Goal: Task Accomplishment & Management: Manage account settings

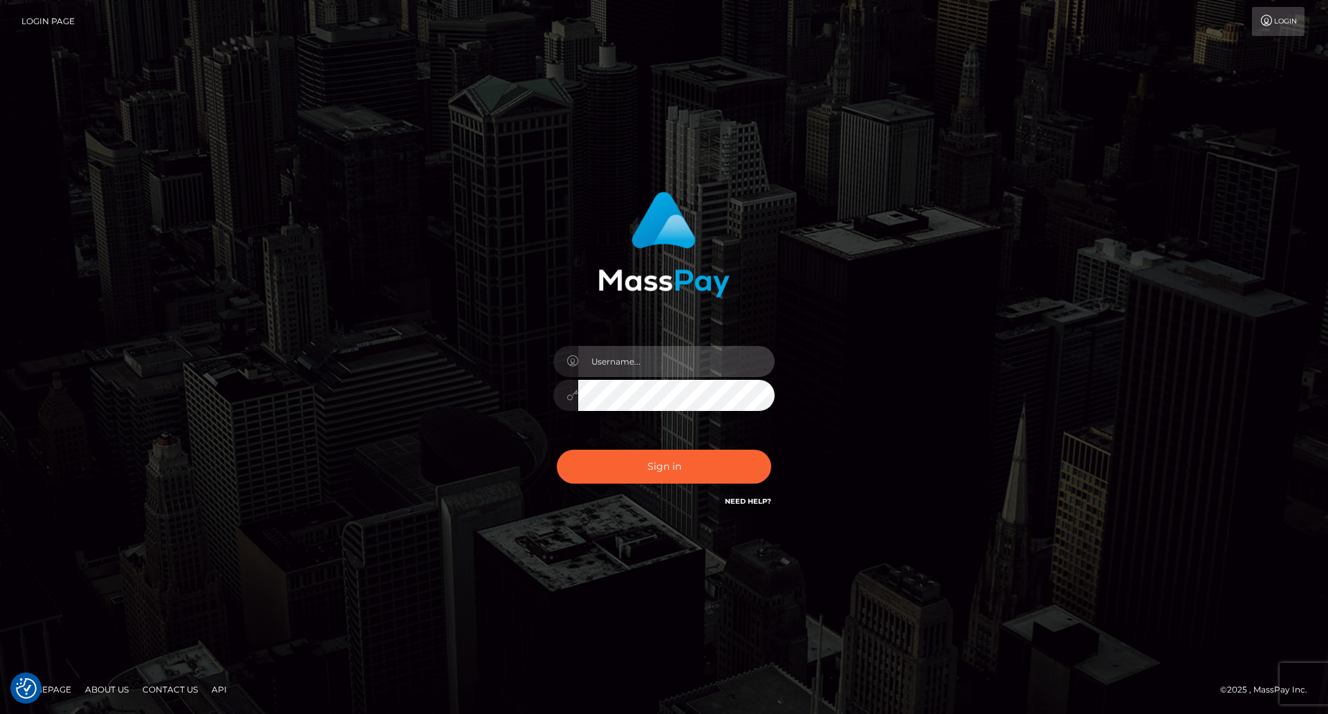
type input "Lady"
drag, startPoint x: 1147, startPoint y: 268, endPoint x: 712, endPoint y: 143, distance: 452.7
click at [1147, 268] on div "Lady Sign in" at bounding box center [664, 357] width 1328 height 560
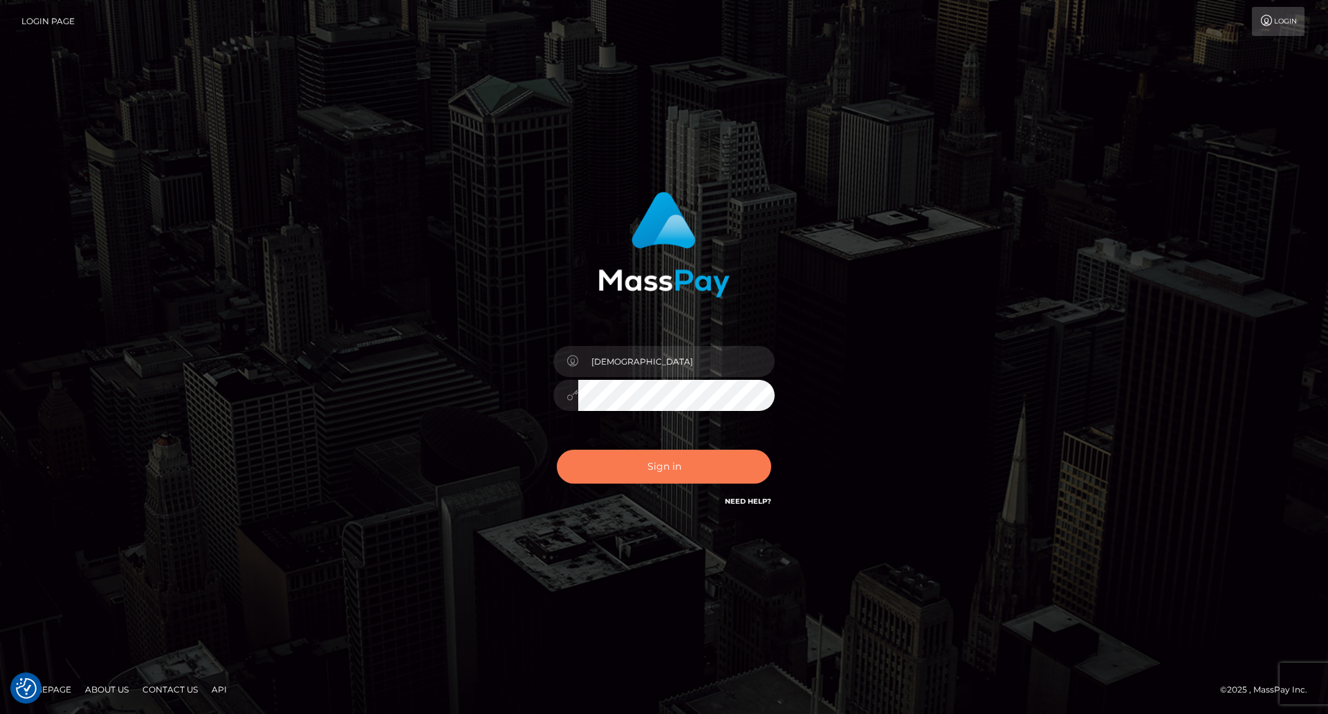
click at [684, 460] on button "Sign in" at bounding box center [664, 467] width 214 height 34
type input "Lady"
click at [696, 470] on button "Sign in" at bounding box center [664, 467] width 214 height 34
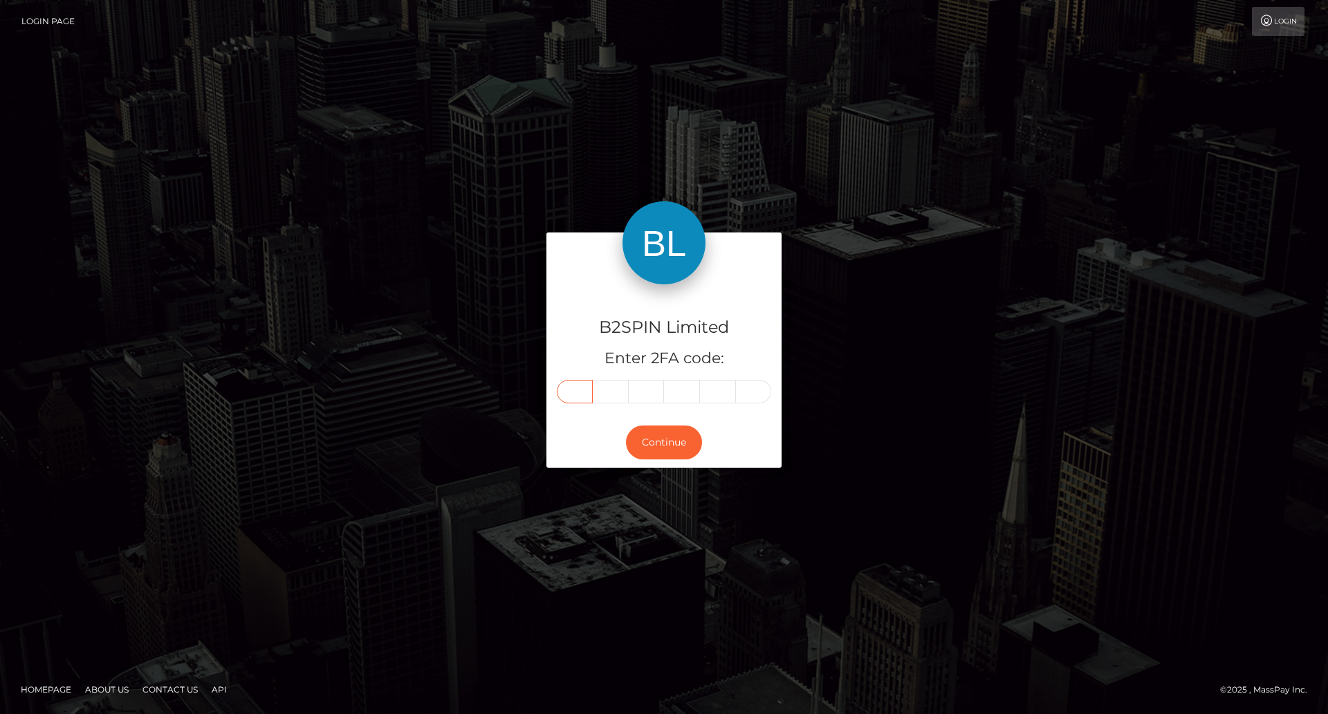
click at [588, 393] on input "text" at bounding box center [575, 392] width 36 height 24
type input "3"
type input "0"
type input "1"
type input "4"
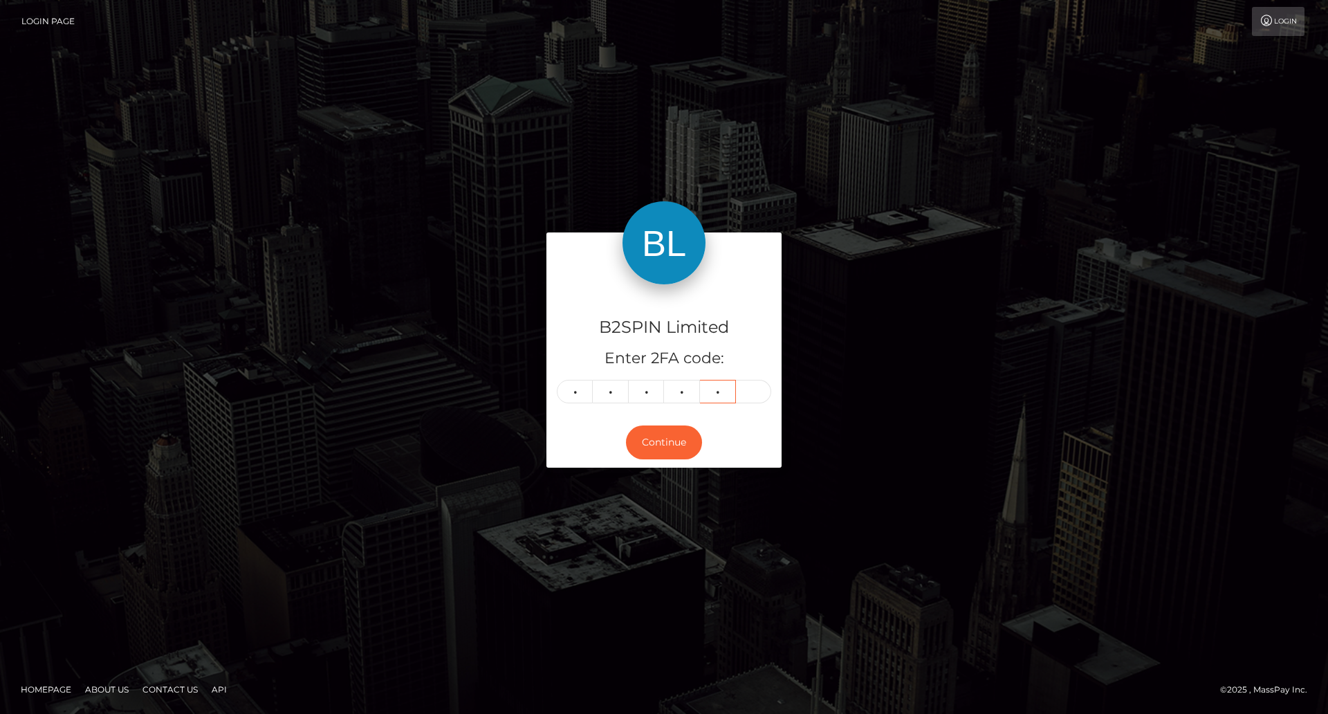
type input "8"
type input "1"
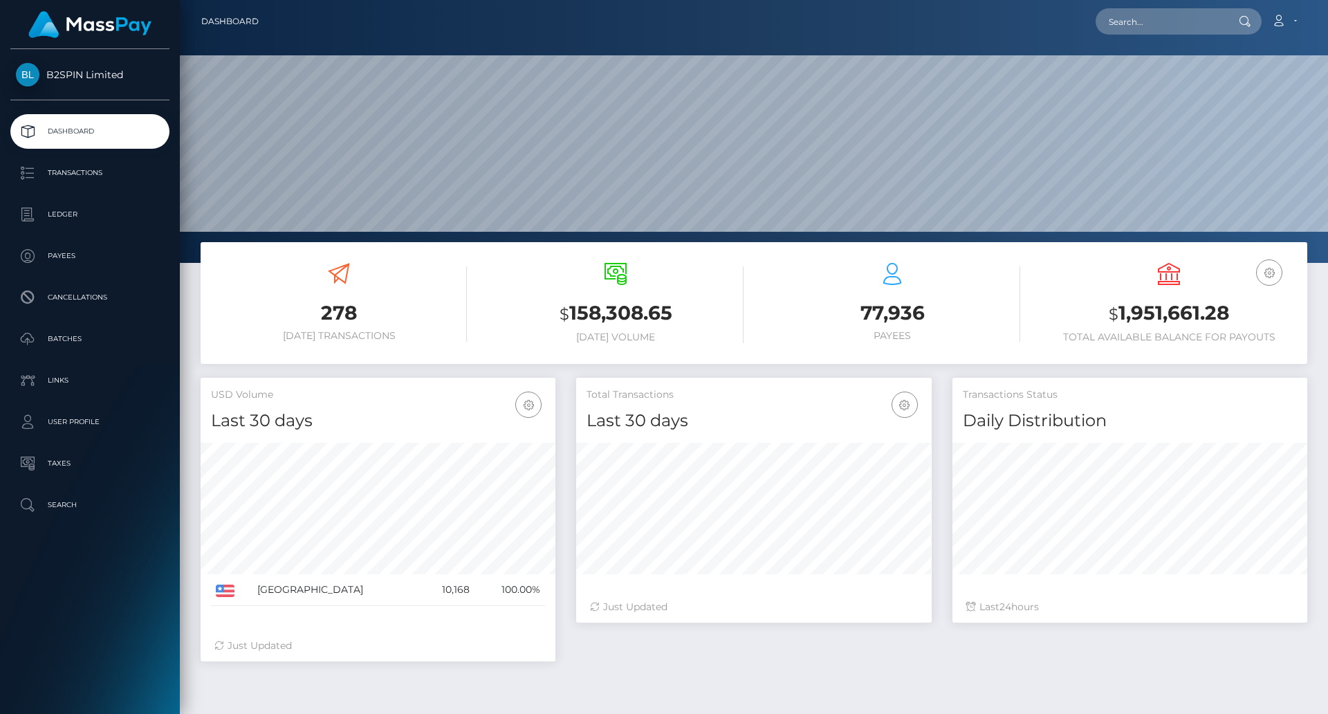
scroll to position [246, 356]
click at [101, 176] on p "Transactions" at bounding box center [90, 173] width 148 height 21
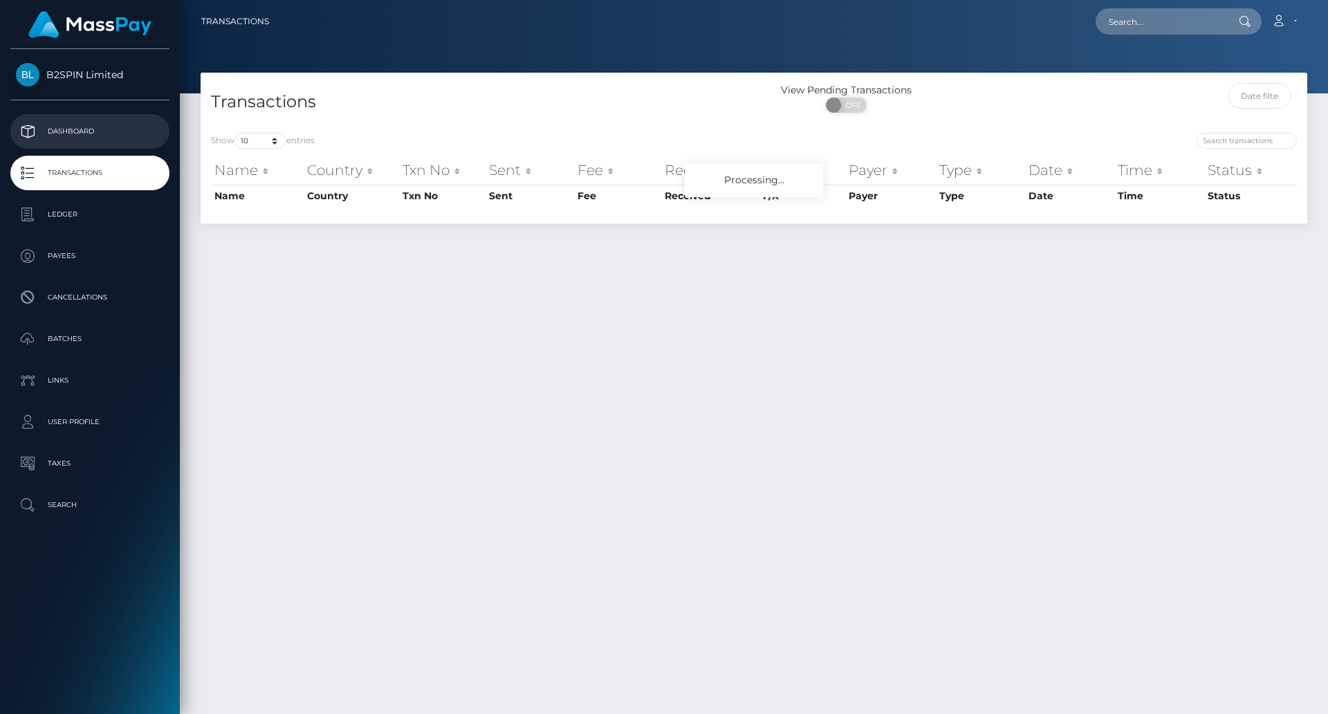
click at [84, 119] on link "Dashboard" at bounding box center [89, 131] width 159 height 35
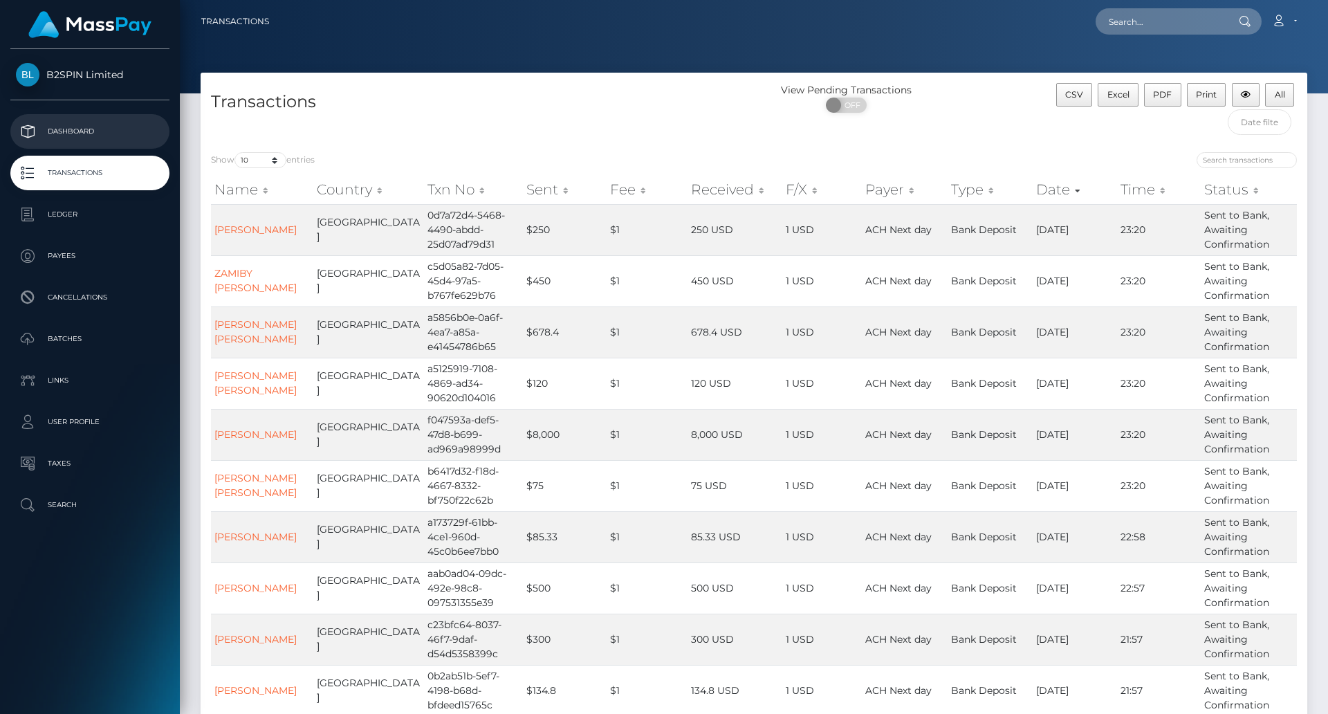
click at [119, 134] on p "Dashboard" at bounding box center [90, 131] width 148 height 21
